Goal: Task Accomplishment & Management: Manage account settings

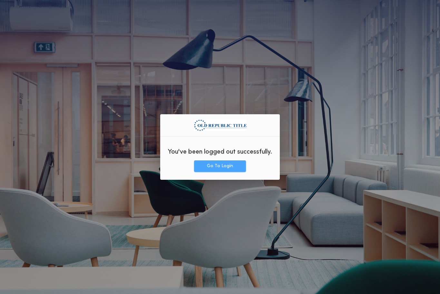
click at [208, 163] on button "Go To Login" at bounding box center [220, 166] width 52 height 12
drag, startPoint x: 386, startPoint y: 124, endPoint x: 214, endPoint y: 166, distance: 176.9
drag, startPoint x: 214, startPoint y: 166, endPoint x: 362, endPoint y: 179, distance: 148.0
click at [362, 179] on div "You've been logged out successfully. Go To Login" at bounding box center [220, 147] width 440 height 294
